Goal: Information Seeking & Learning: Compare options

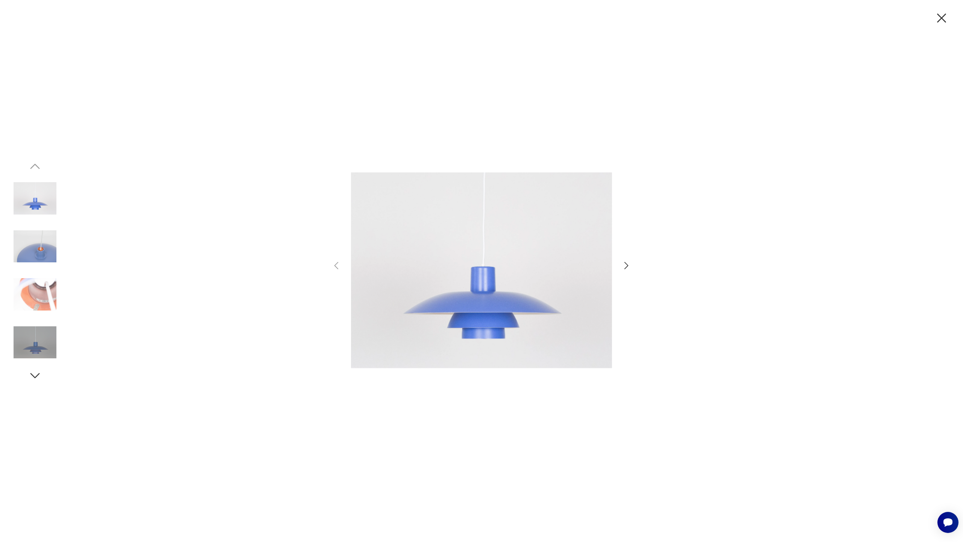
click at [952, 20] on div at bounding box center [481, 271] width 963 height 542
click at [941, 17] on icon "button" at bounding box center [941, 18] width 9 height 9
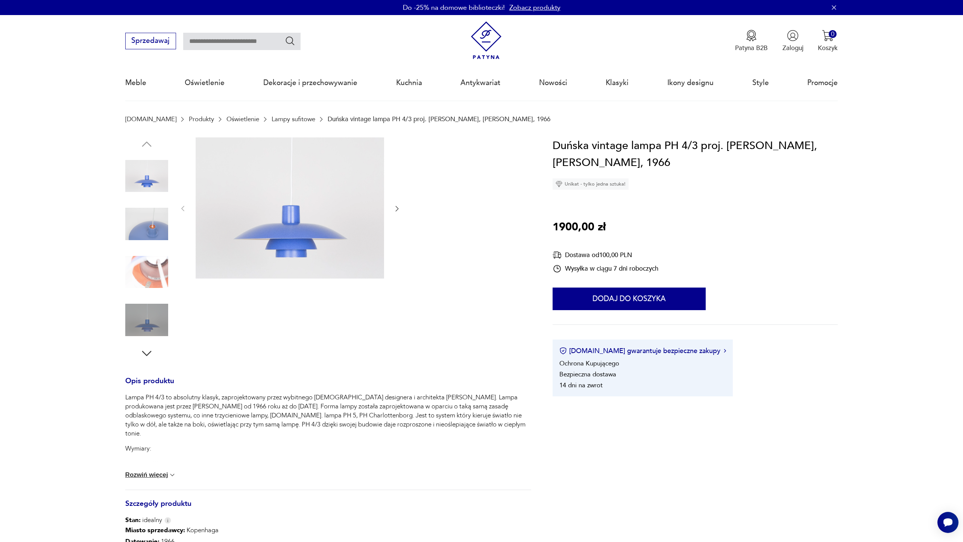
click at [489, 46] on img at bounding box center [486, 40] width 38 height 38
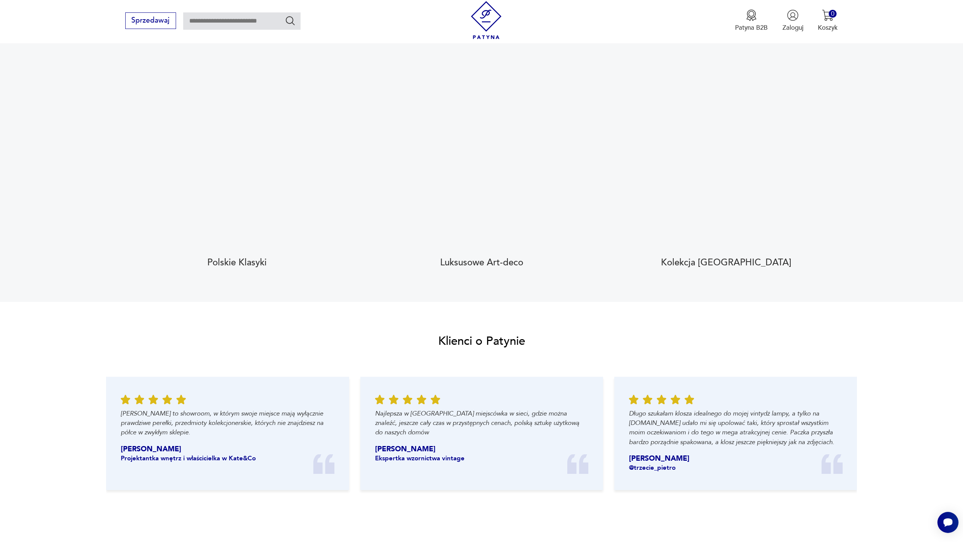
scroll to position [875, 0]
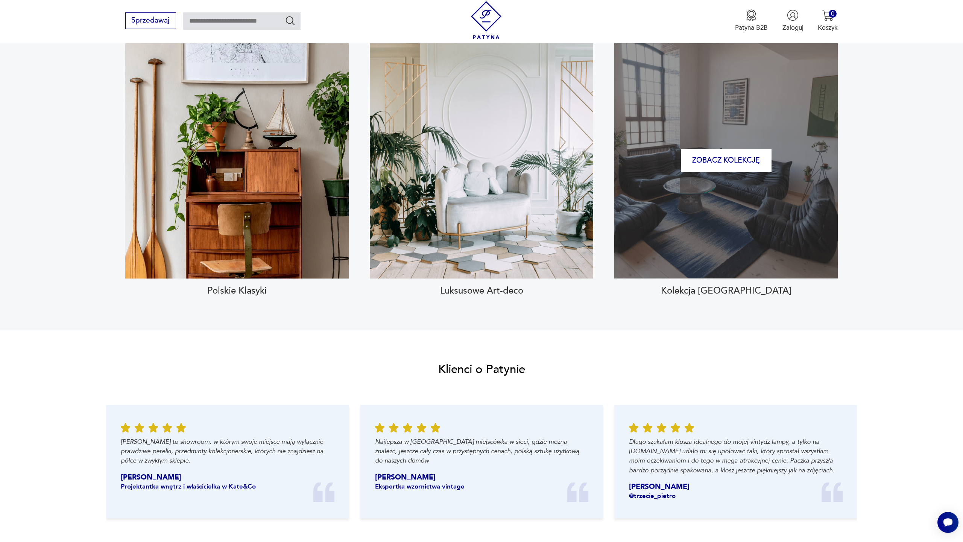
click at [778, 246] on div "Zobacz kolekcję" at bounding box center [725, 160] width 223 height 236
click at [731, 158] on button "Zobacz kolekcję" at bounding box center [726, 160] width 91 height 23
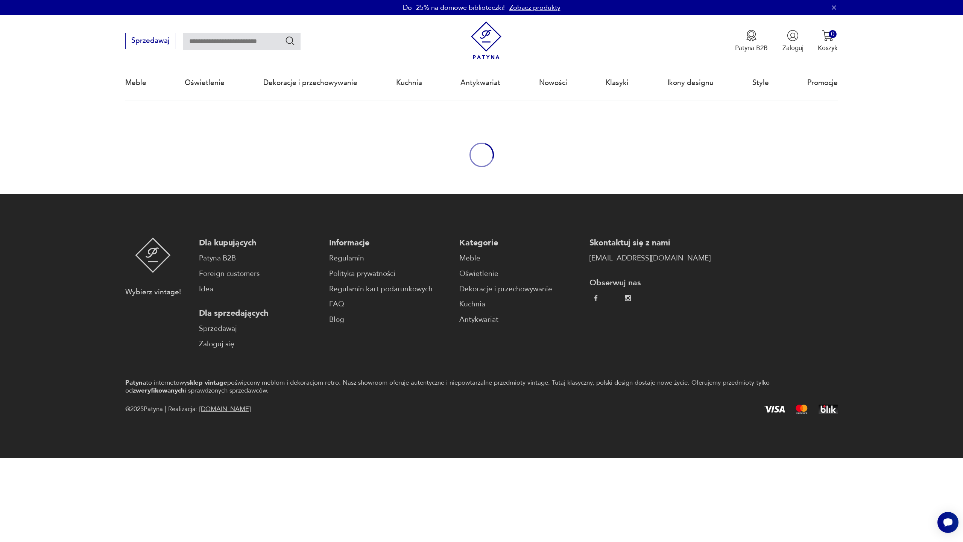
type input "****"
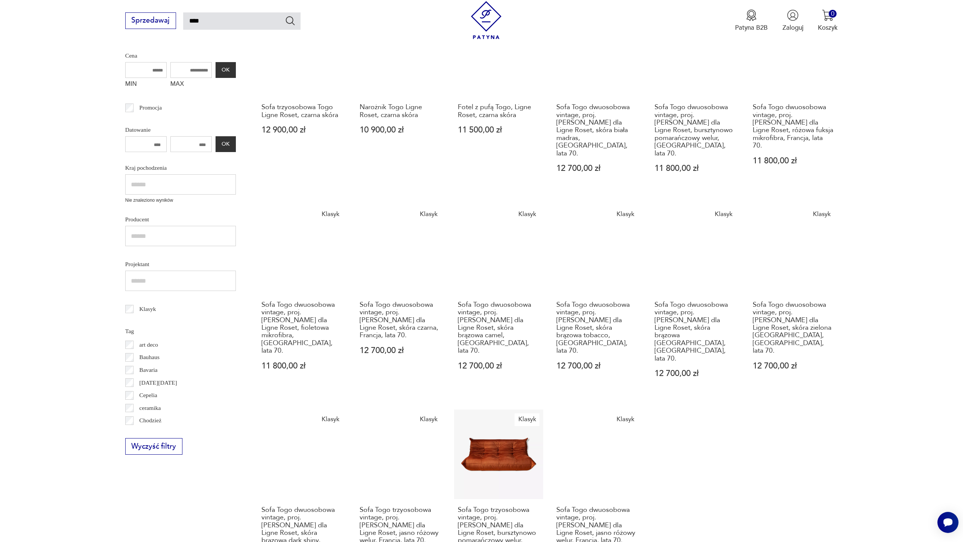
scroll to position [176, 0]
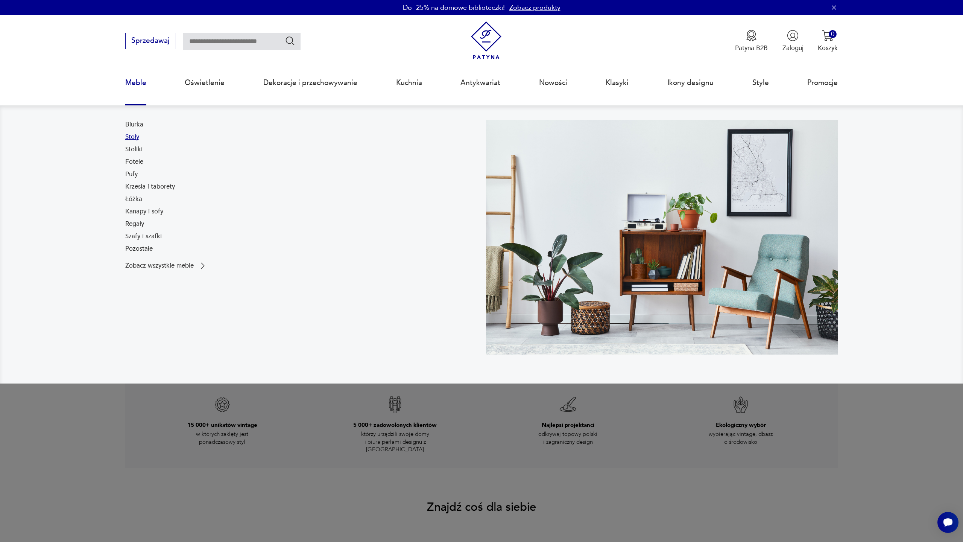
click at [138, 140] on link "Stoły" at bounding box center [132, 136] width 14 height 9
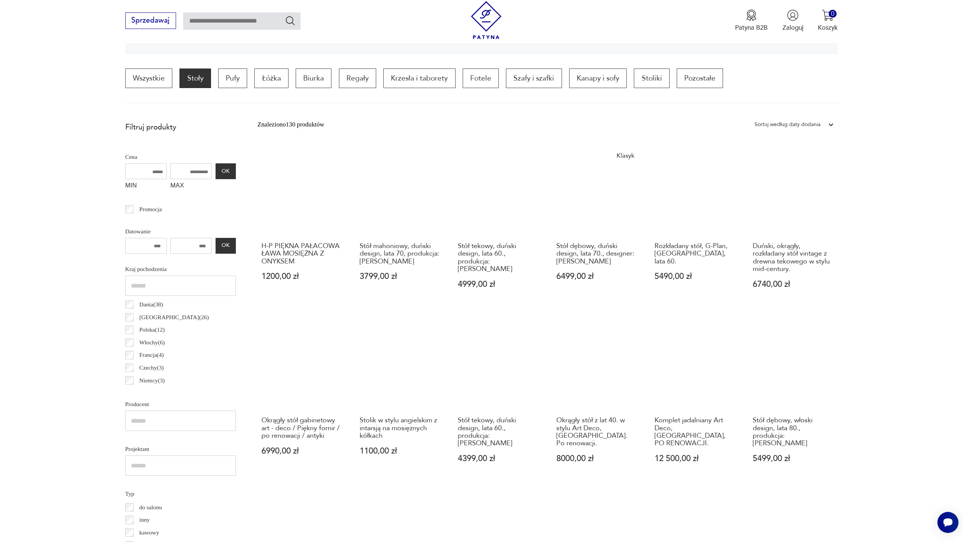
scroll to position [230, 0]
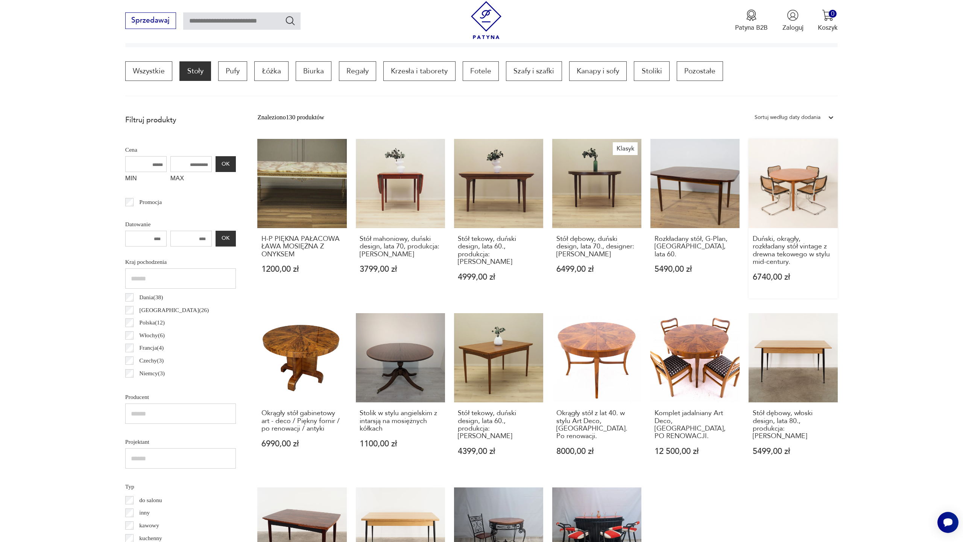
click at [819, 190] on link "Duński, okrągły, rozkładany stół vintage z drewna tekowego w stylu mid-century.…" at bounding box center [792, 219] width 89 height 160
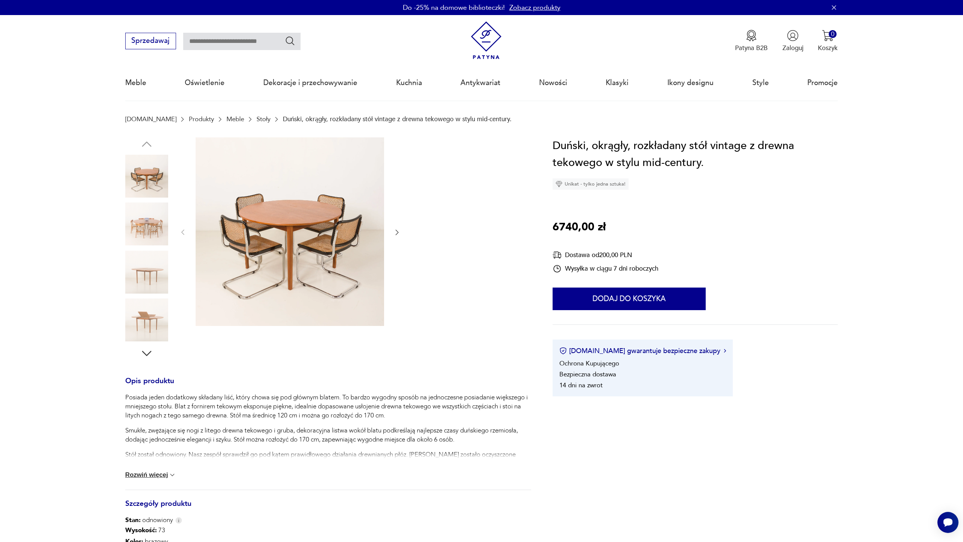
click at [273, 228] on img at bounding box center [290, 231] width 188 height 188
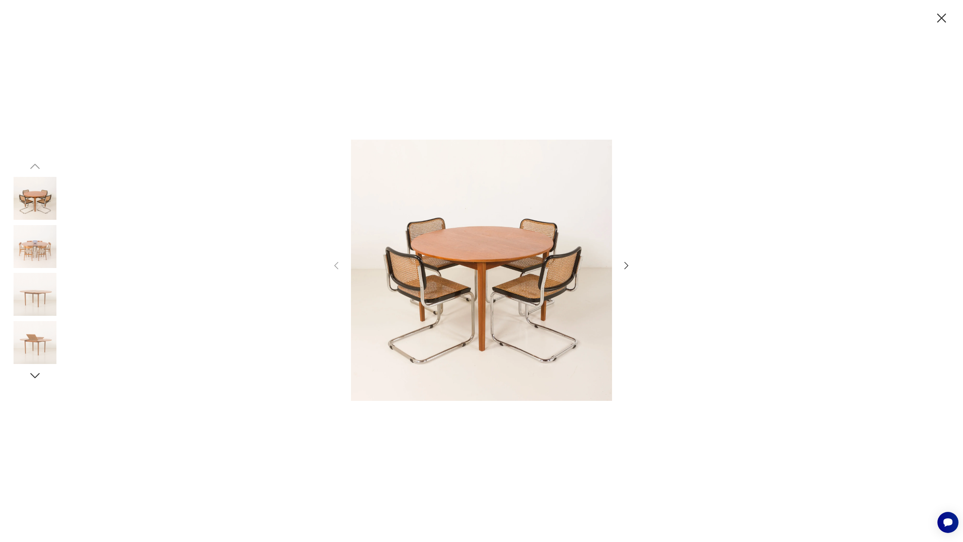
click at [627, 269] on icon "button" at bounding box center [626, 265] width 11 height 11
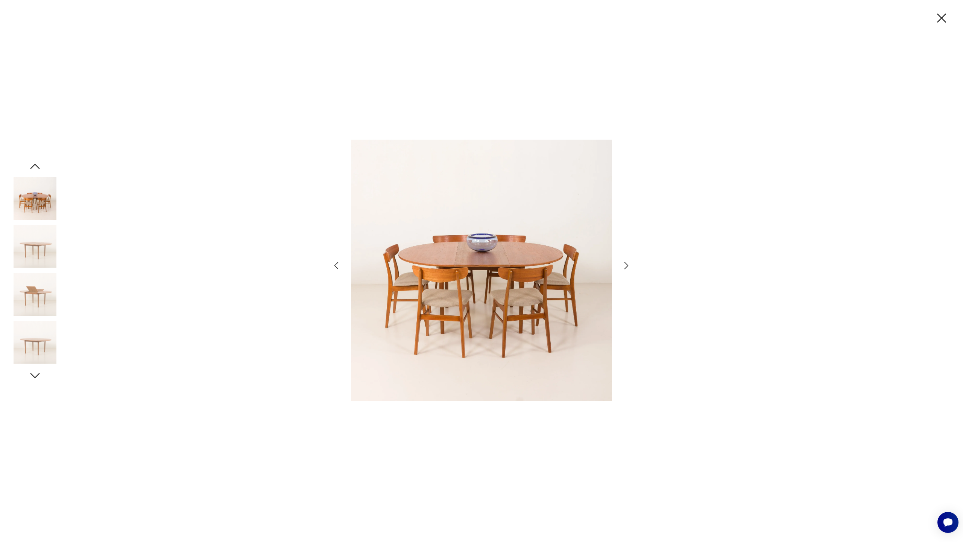
click at [627, 269] on icon "button" at bounding box center [626, 265] width 11 height 11
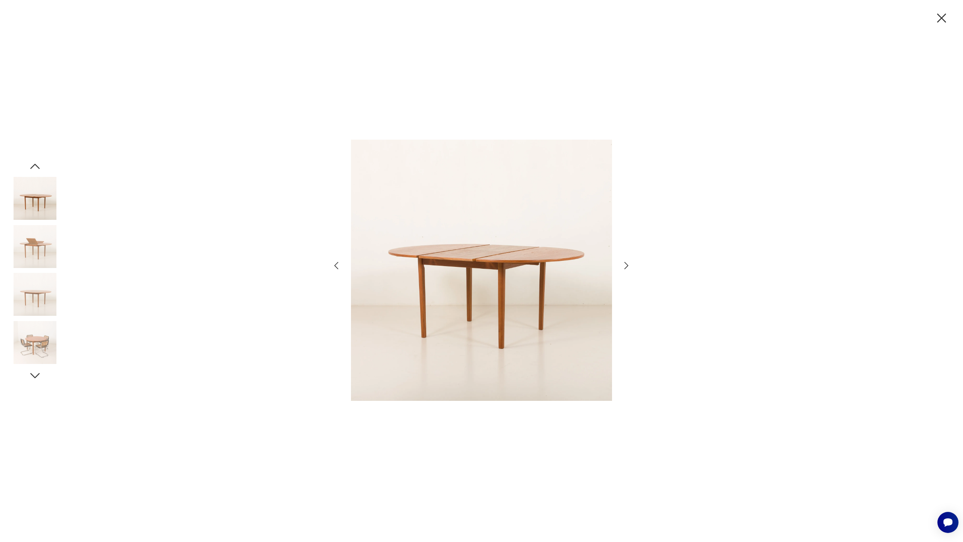
click at [627, 269] on icon "button" at bounding box center [626, 265] width 11 height 11
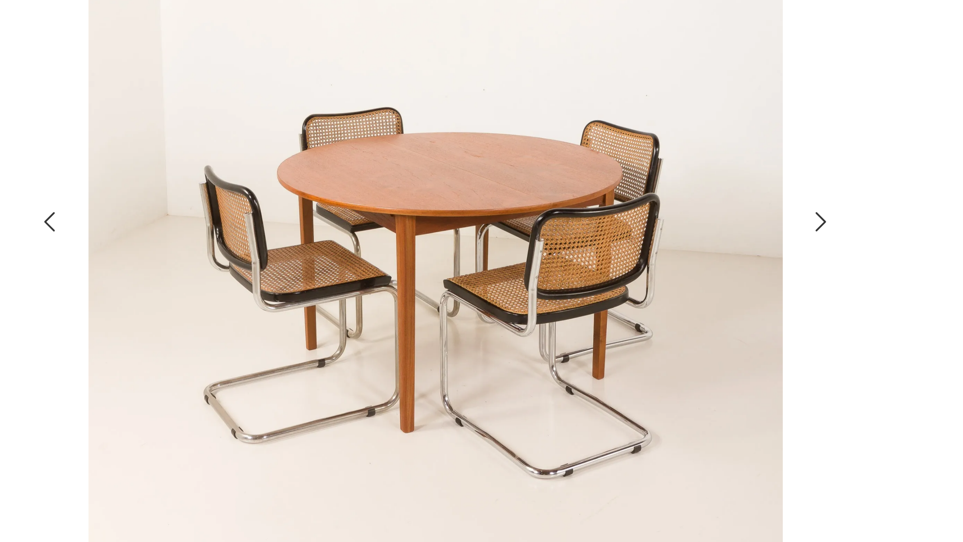
click at [628, 266] on icon "button" at bounding box center [626, 266] width 4 height 8
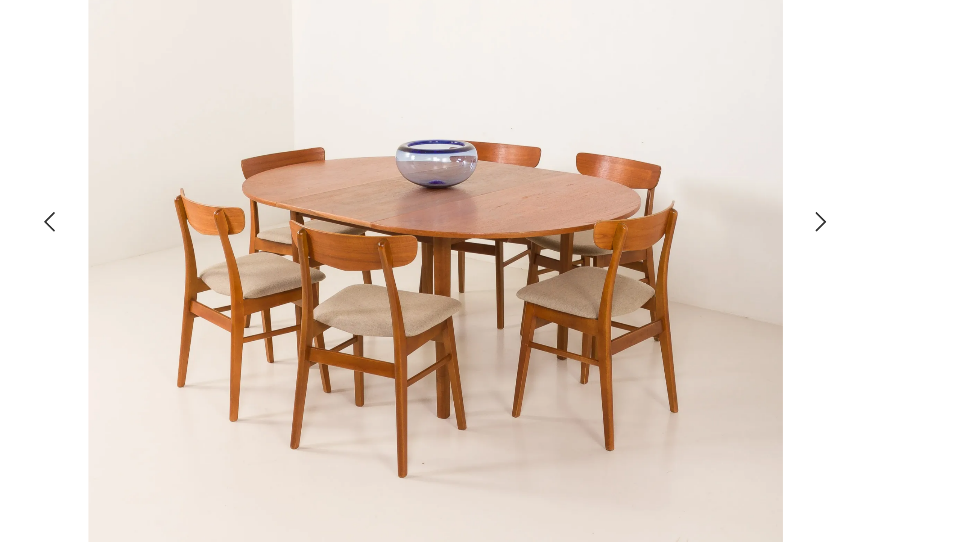
click at [336, 264] on icon "button" at bounding box center [336, 266] width 4 height 8
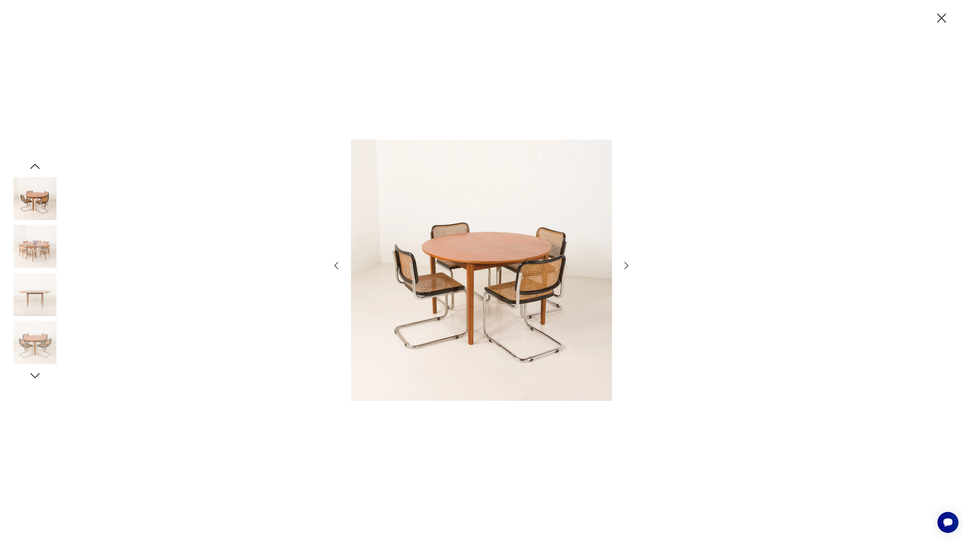
click at [631, 264] on icon "button" at bounding box center [626, 265] width 11 height 11
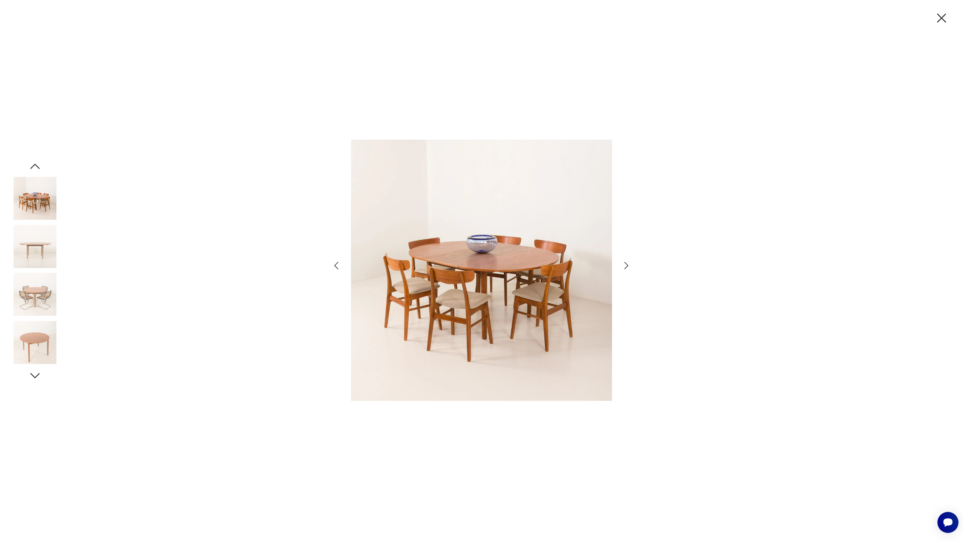
click at [628, 263] on icon "button" at bounding box center [626, 265] width 11 height 11
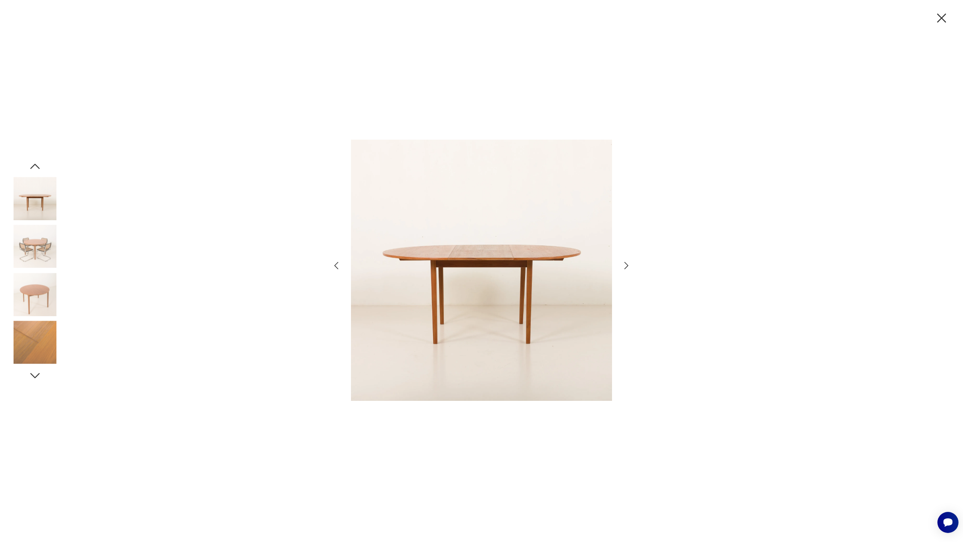
click at [620, 267] on div at bounding box center [481, 271] width 301 height 378
click at [623, 266] on icon "button" at bounding box center [626, 265] width 11 height 11
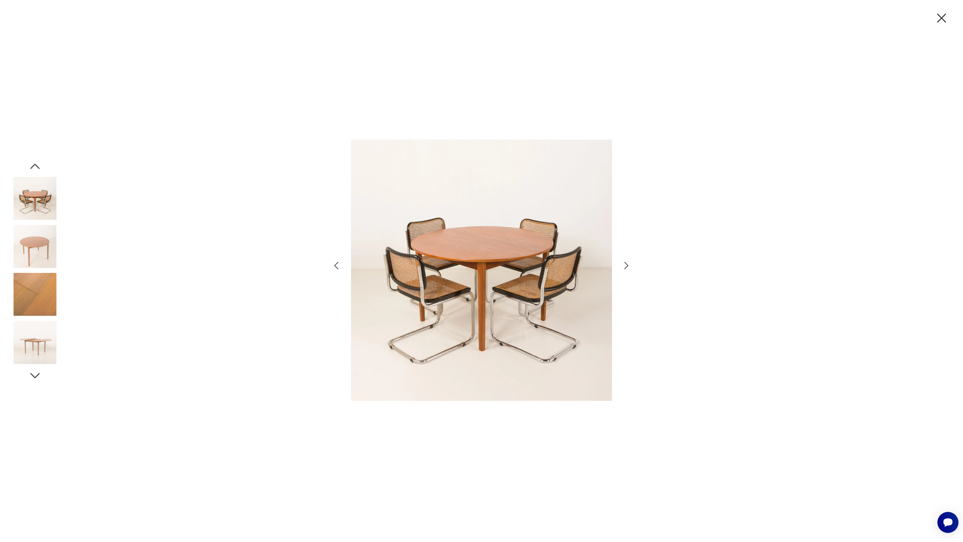
click at [623, 266] on icon "button" at bounding box center [626, 265] width 11 height 11
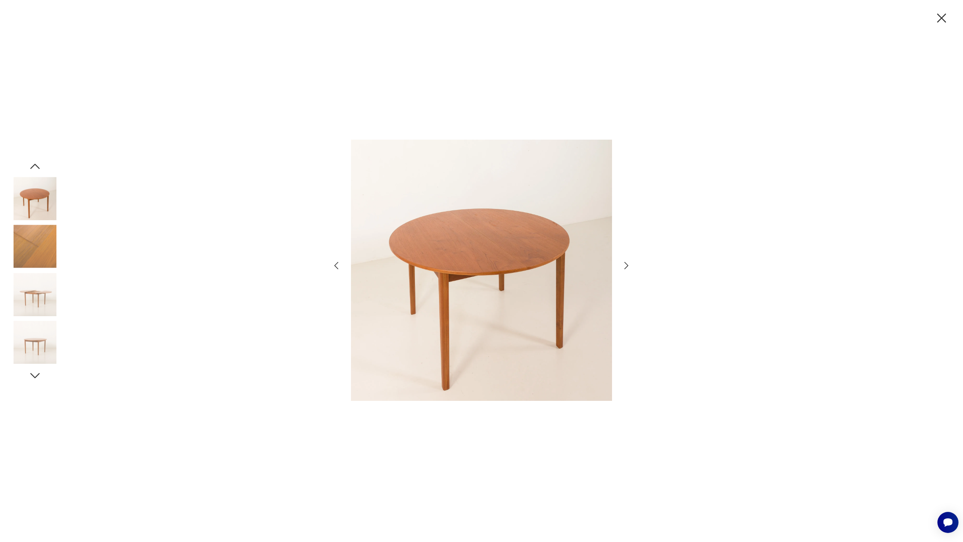
click at [940, 21] on icon "button" at bounding box center [941, 18] width 16 height 16
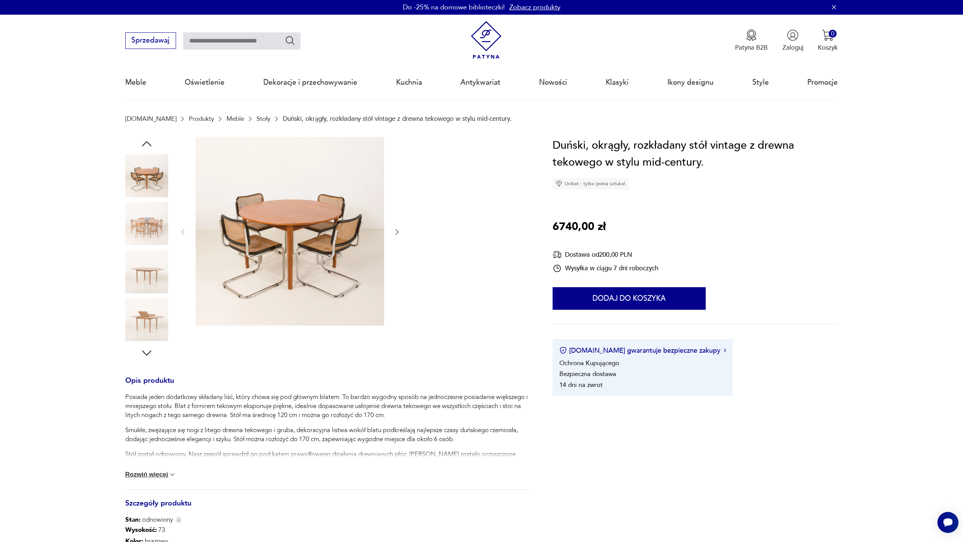
scroll to position [1, 0]
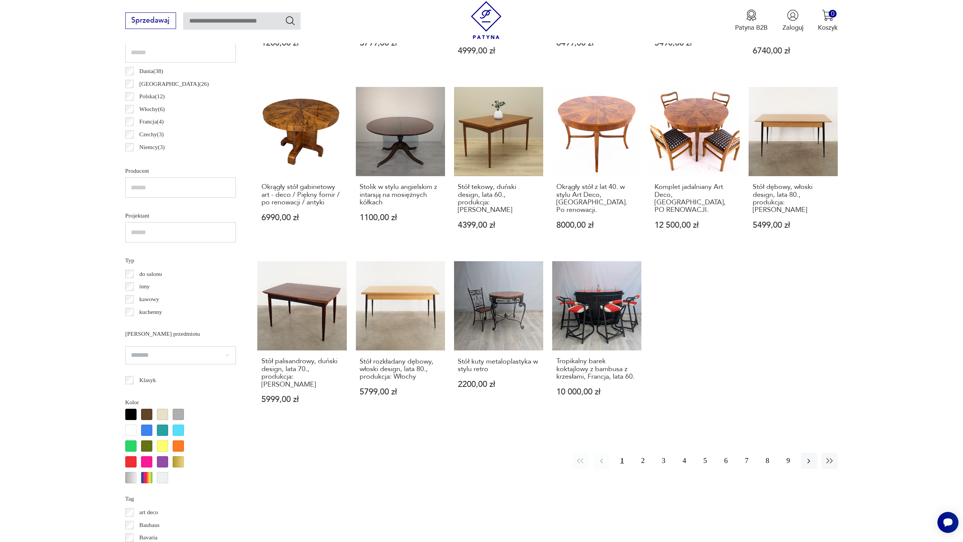
scroll to position [461, 0]
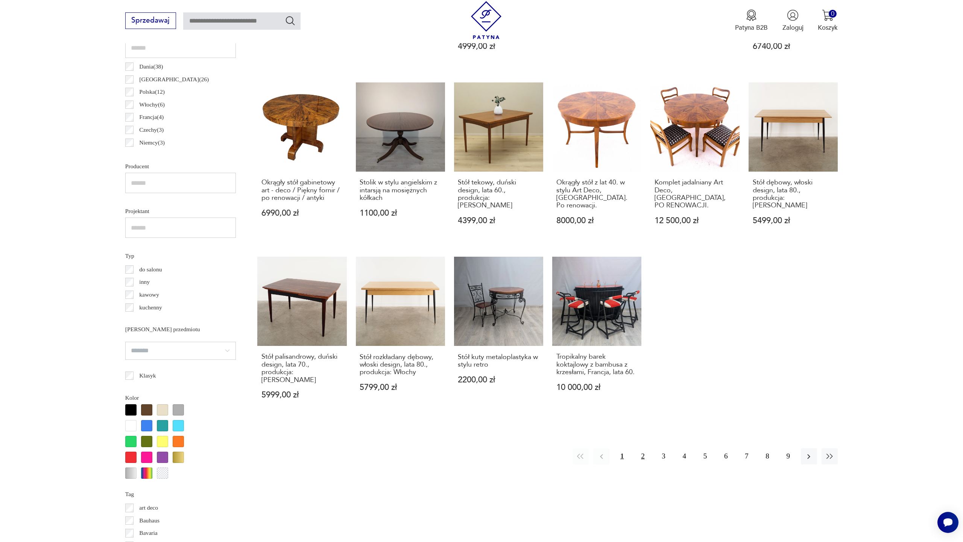
click at [643, 448] on button "2" at bounding box center [642, 456] width 16 height 16
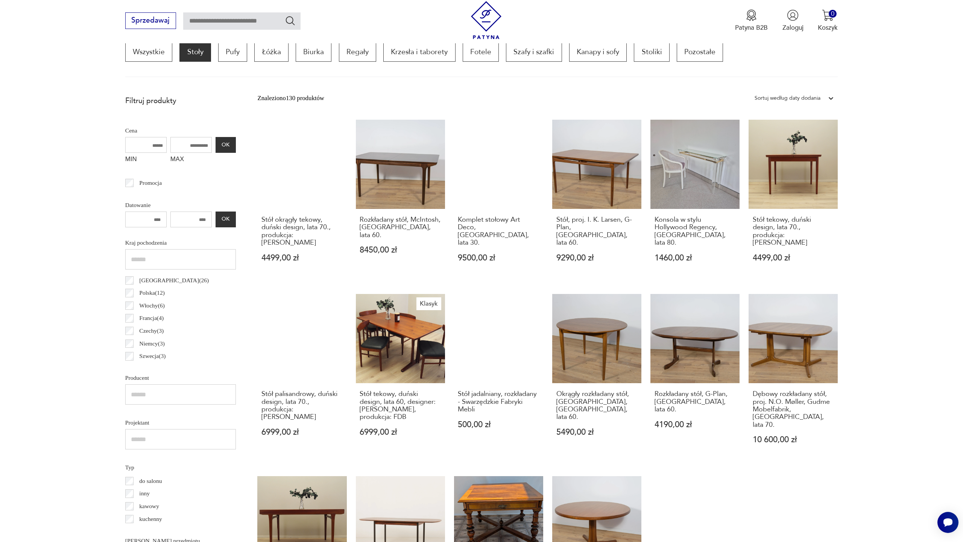
scroll to position [8, 0]
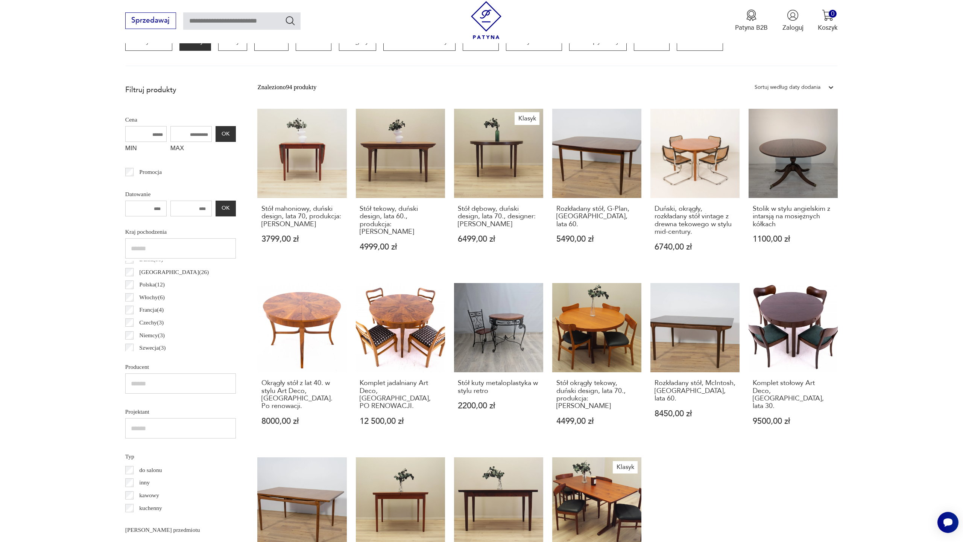
scroll to position [257, 0]
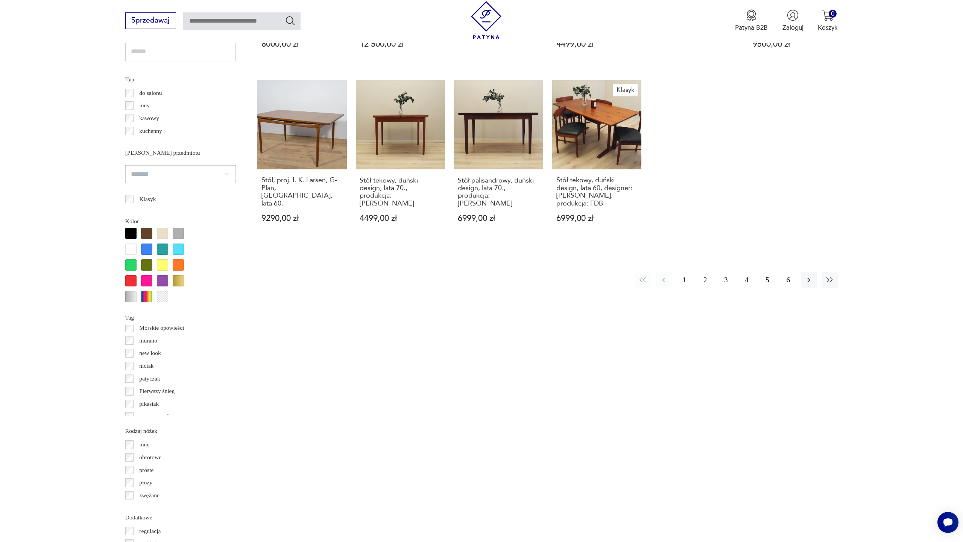
click at [703, 273] on button "2" at bounding box center [705, 280] width 16 height 16
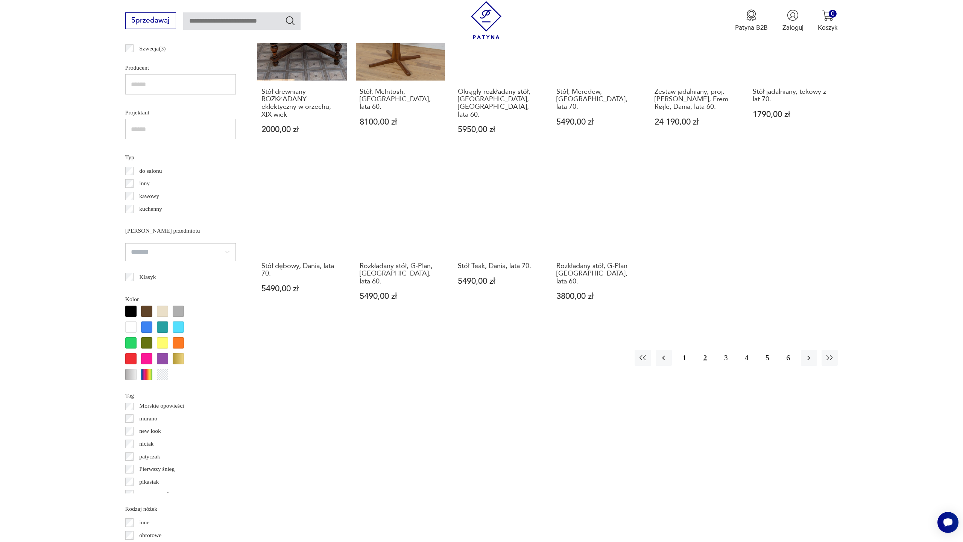
scroll to position [588, 0]
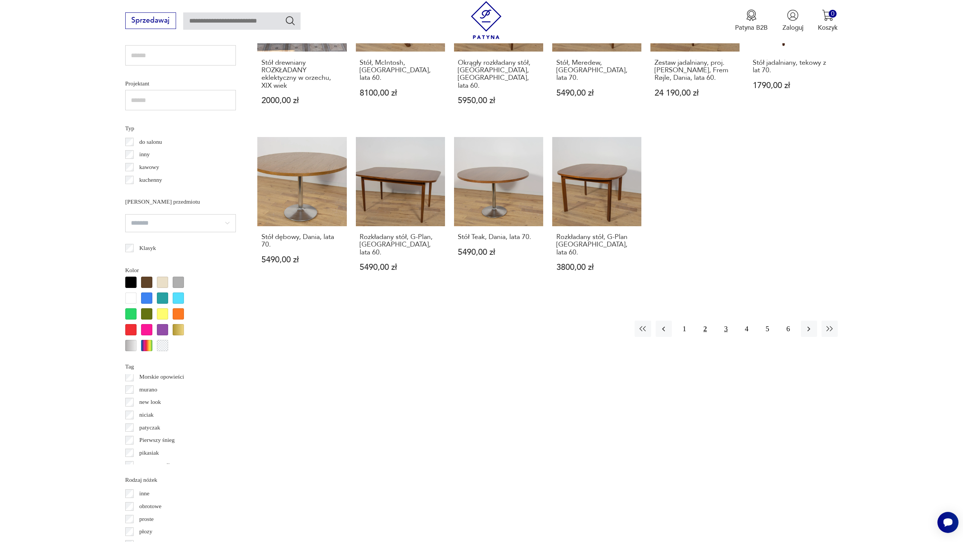
click at [725, 320] on button "3" at bounding box center [726, 328] width 16 height 16
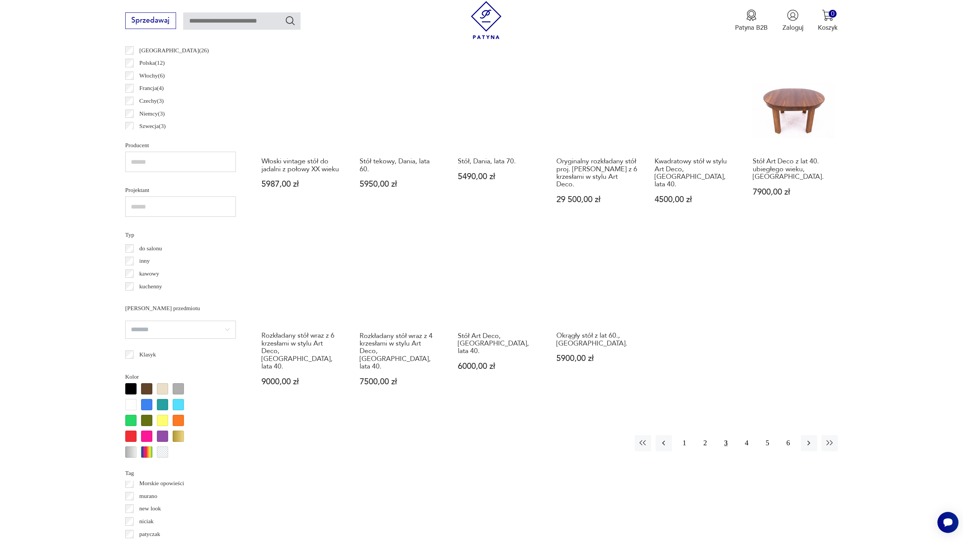
scroll to position [485, 0]
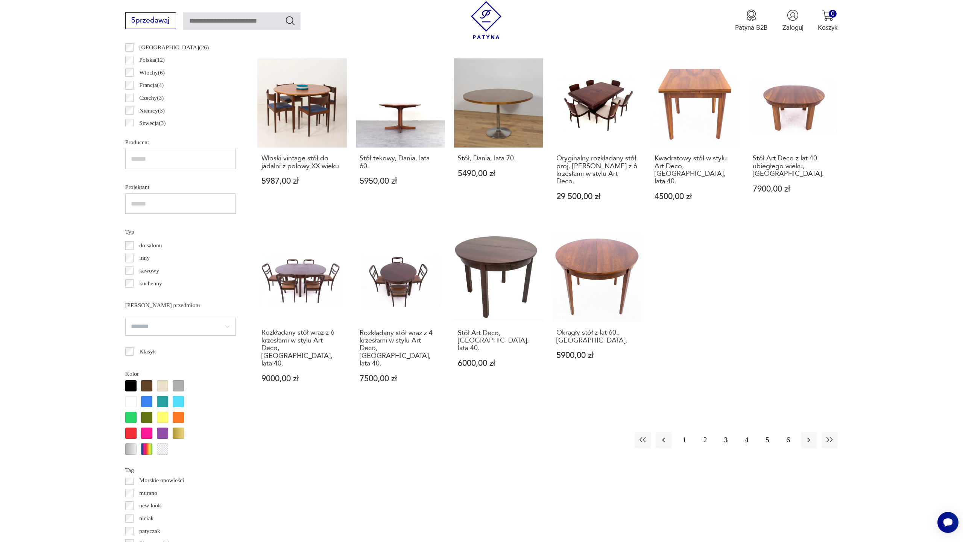
click at [742, 432] on button "4" at bounding box center [746, 440] width 16 height 16
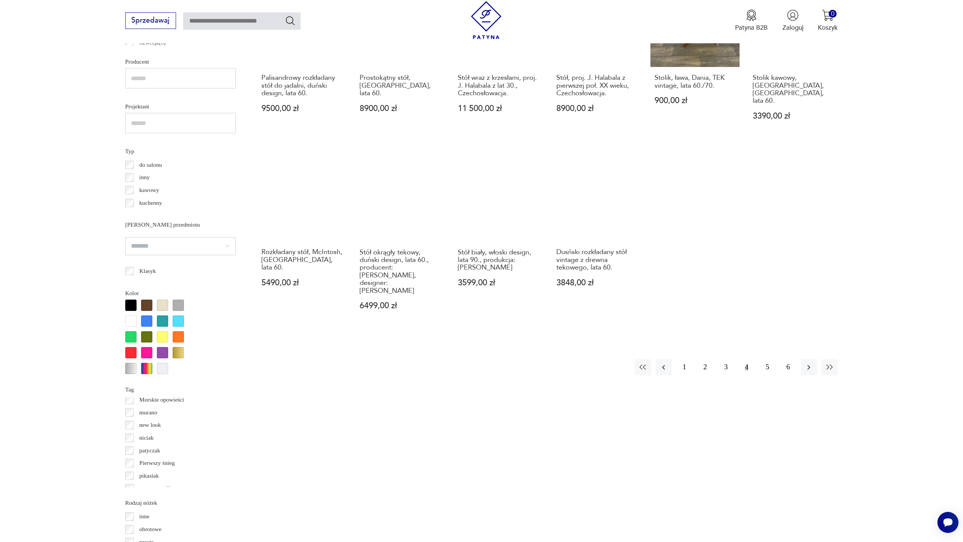
scroll to position [605, 0]
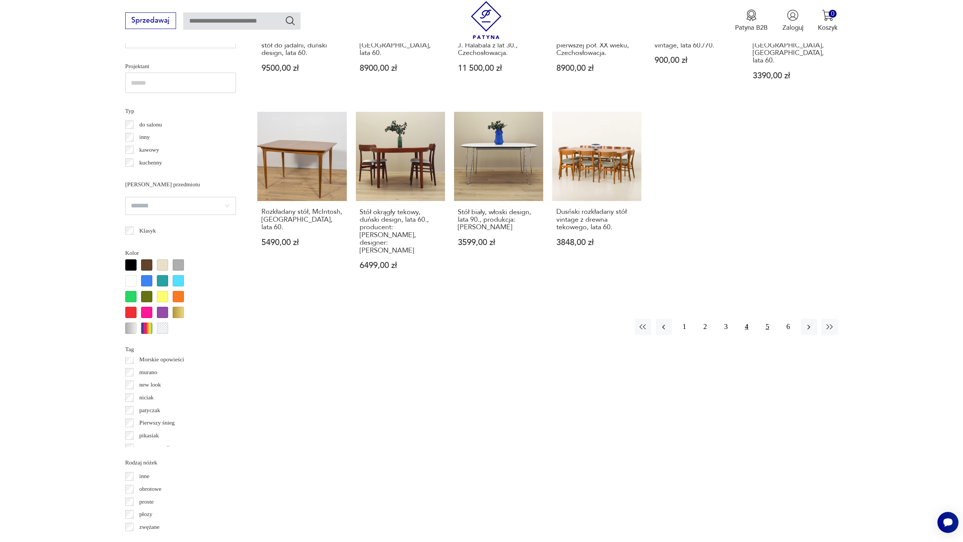
click at [766, 319] on button "5" at bounding box center [767, 327] width 16 height 16
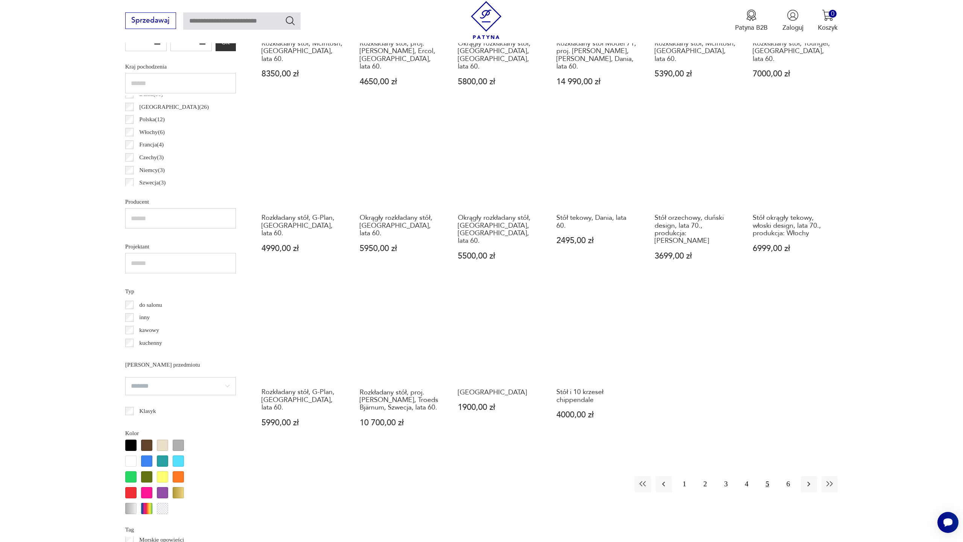
scroll to position [425, 0]
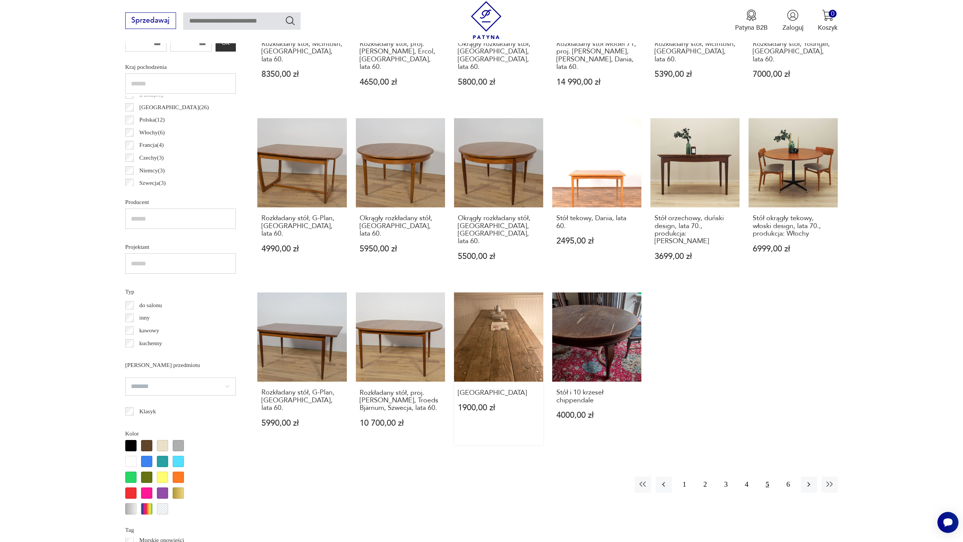
click at [508, 351] on link "Stary stół industrialny 1900,00 zł" at bounding box center [498, 368] width 89 height 152
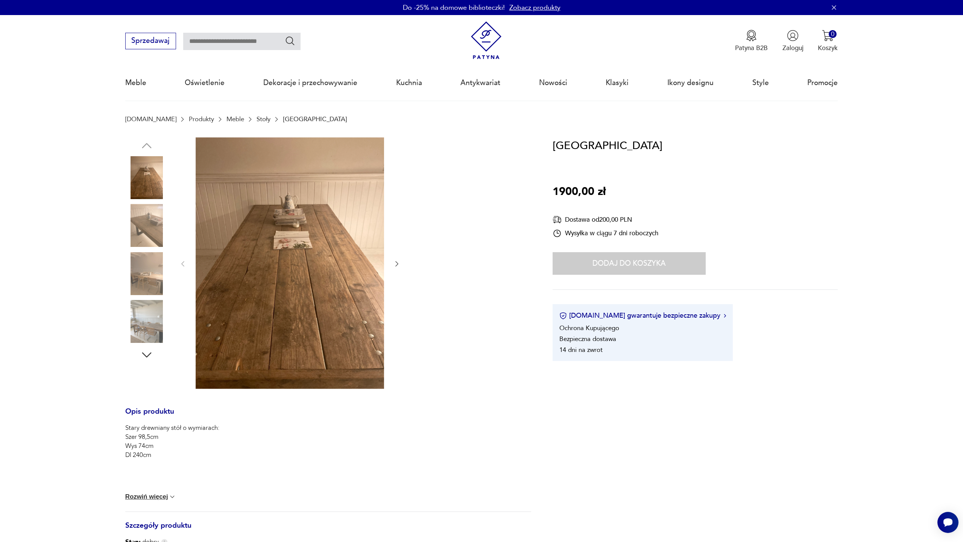
click at [318, 298] on img at bounding box center [290, 262] width 188 height 251
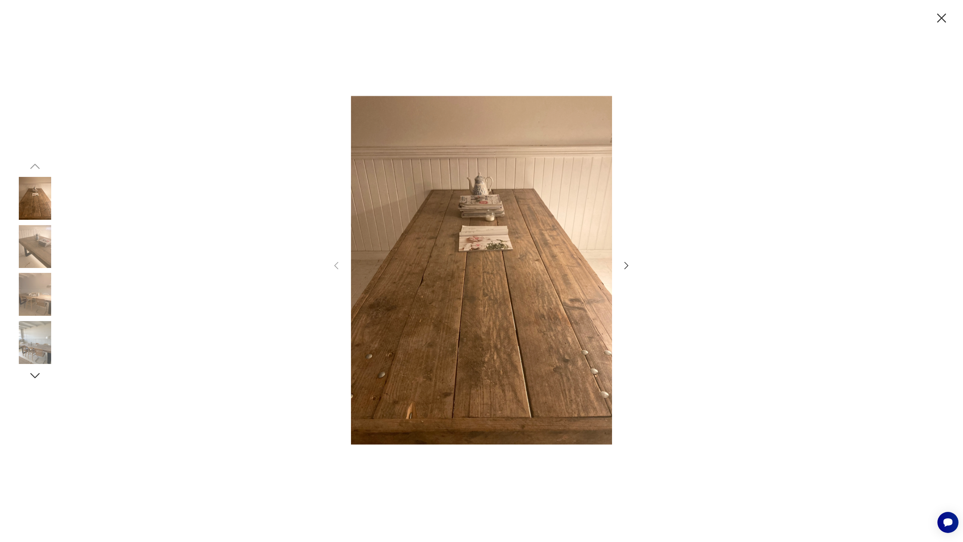
click at [28, 255] on img at bounding box center [35, 246] width 43 height 43
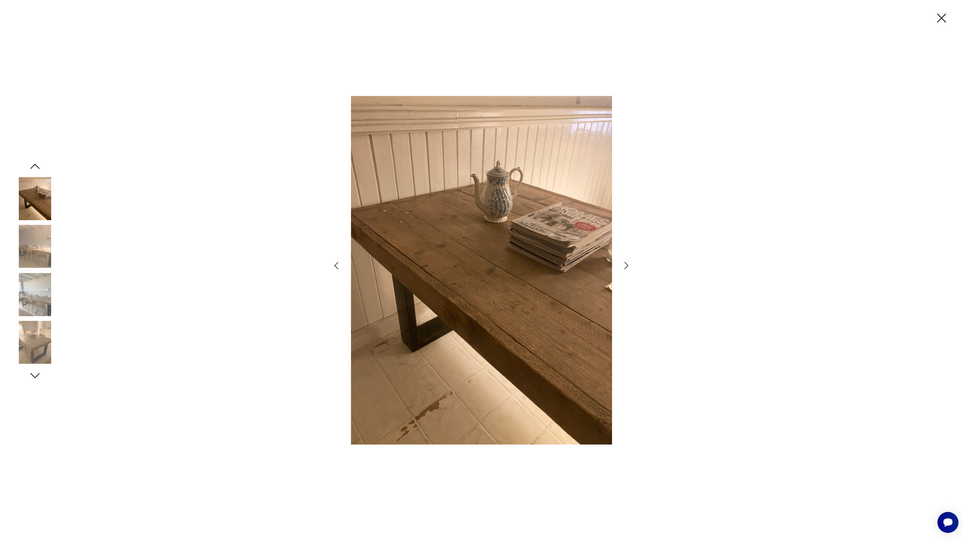
click at [34, 286] on img at bounding box center [35, 294] width 43 height 43
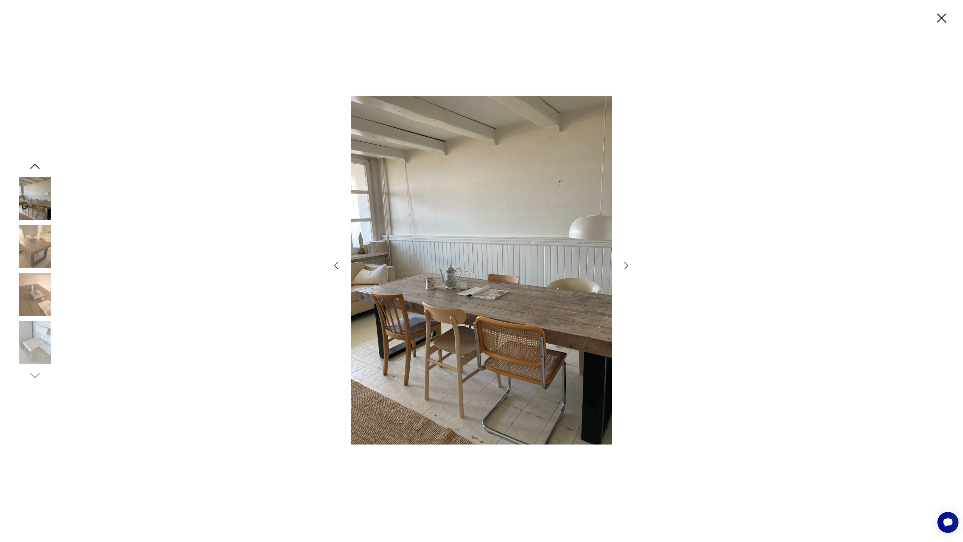
click at [33, 309] on img at bounding box center [35, 294] width 43 height 43
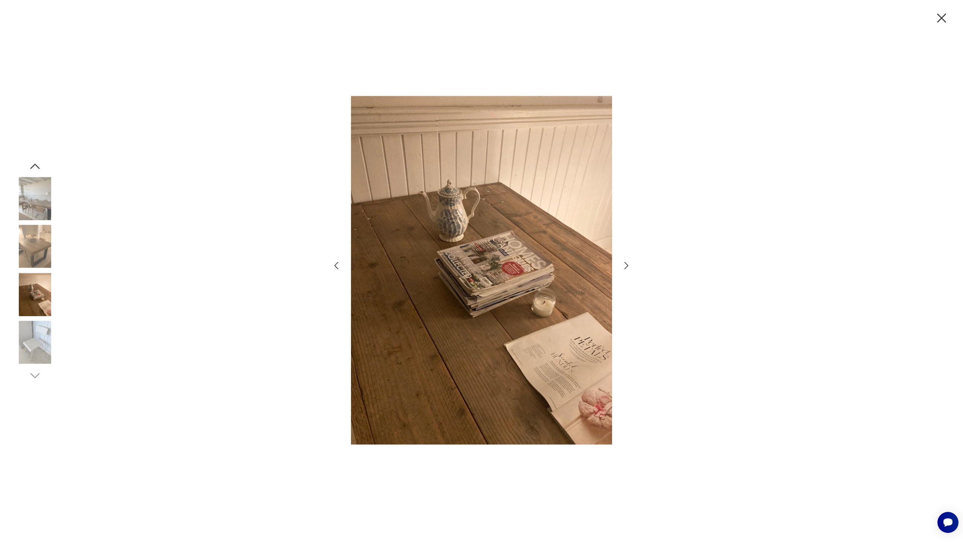
click at [38, 325] on img at bounding box center [35, 342] width 43 height 43
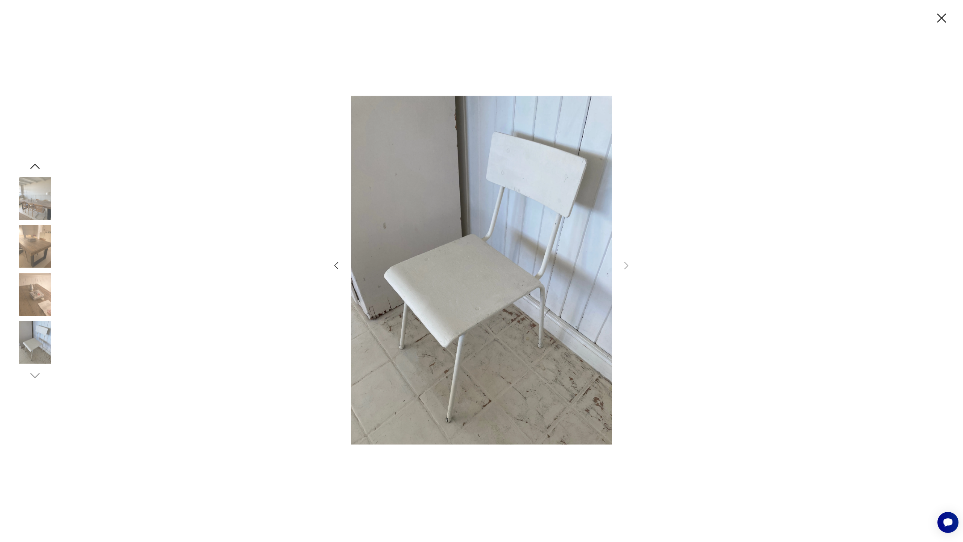
click at [849, 137] on div at bounding box center [481, 271] width 963 height 542
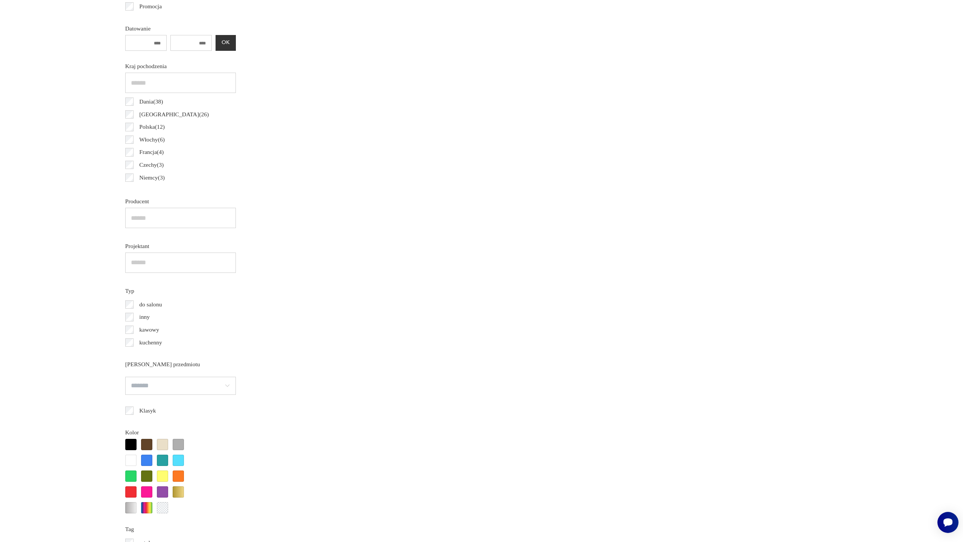
scroll to position [606, 0]
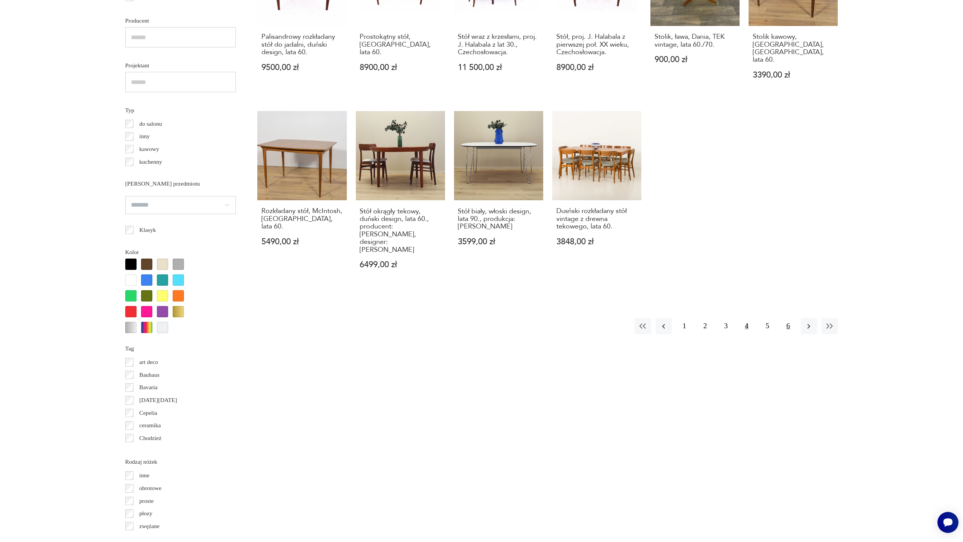
click at [795, 318] on button "6" at bounding box center [788, 326] width 16 height 16
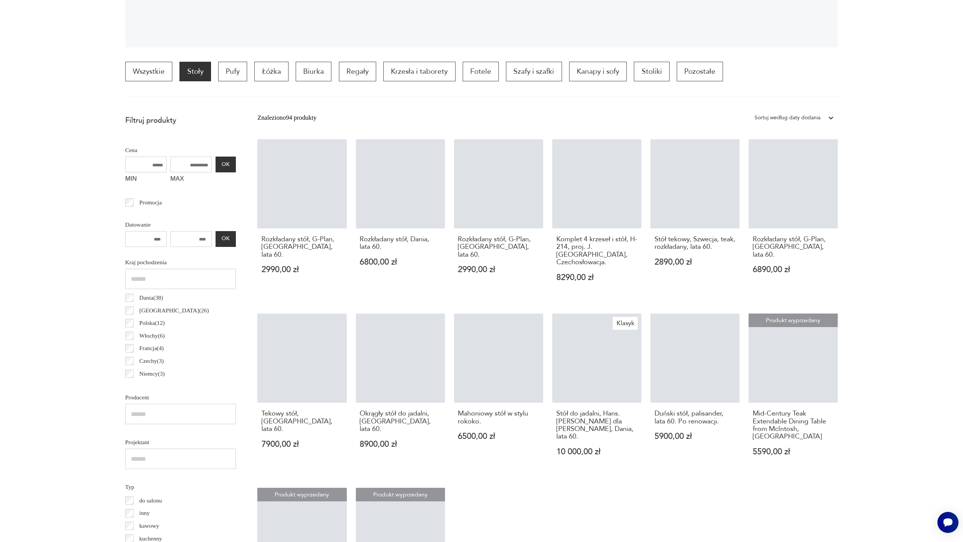
scroll to position [228, 0]
